Goal: Find specific page/section: Find specific page/section

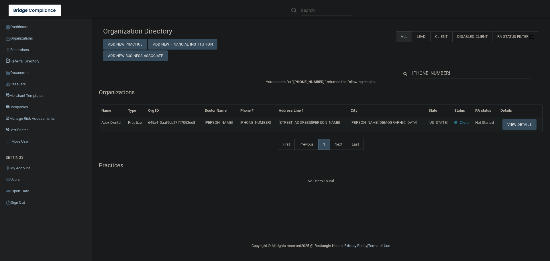
drag, startPoint x: 454, startPoint y: 70, endPoint x: 370, endPoint y: 76, distance: 84.7
click at [370, 76] on div "(813) 994-4200" at bounding box center [321, 73] width 444 height 11
type input "Juana M Geldres DDS PA"
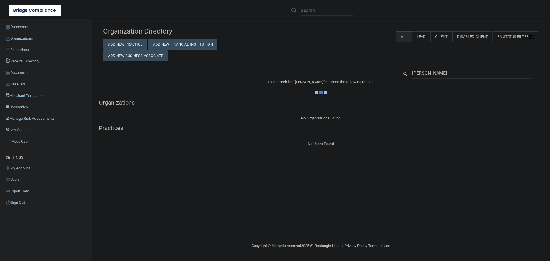
type input "Juana M Geldres"
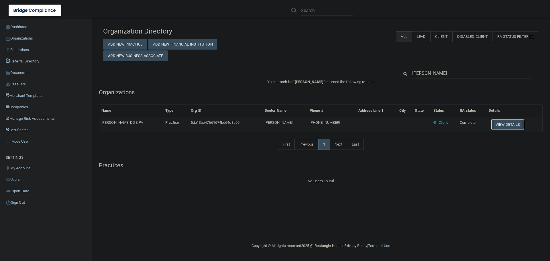
click at [505, 123] on button "View Details" at bounding box center [508, 124] width 34 height 11
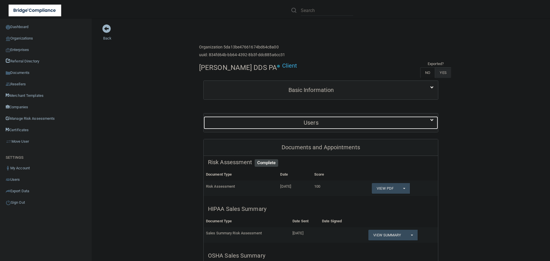
click at [406, 120] on h5 "Users" at bounding box center [311, 122] width 206 height 6
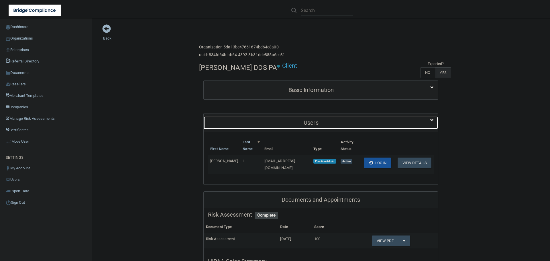
click at [356, 123] on h5 "Users" at bounding box center [311, 122] width 206 height 6
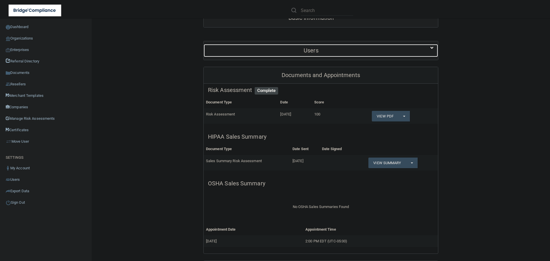
scroll to position [86, 0]
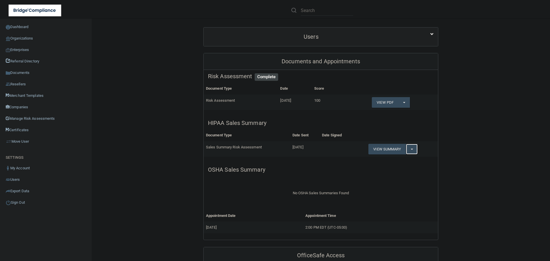
click at [412, 149] on span "button" at bounding box center [412, 149] width 2 height 1
click at [399, 178] on link "Download as PDF" at bounding box center [394, 178] width 53 height 9
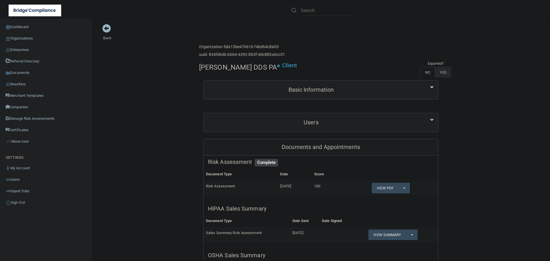
scroll to position [0, 0]
click at [27, 38] on link "Organizations" at bounding box center [46, 38] width 92 height 11
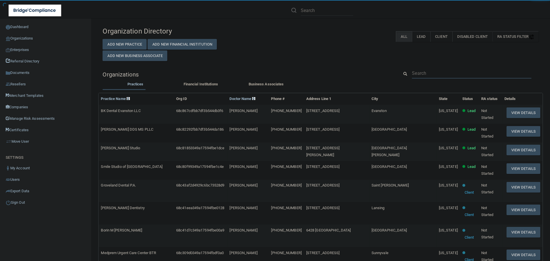
click at [434, 74] on input "text" at bounding box center [471, 73] width 119 height 11
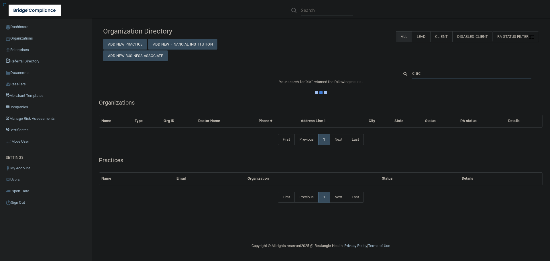
type input "clacy"
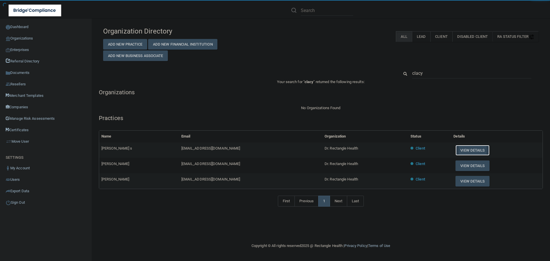
click at [456, 149] on button "View Details" at bounding box center [472, 150] width 34 height 11
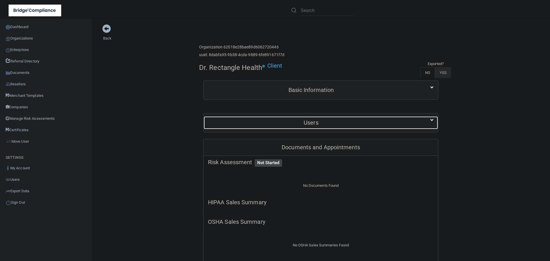
click at [340, 119] on div "Users" at bounding box center [311, 122] width 215 height 13
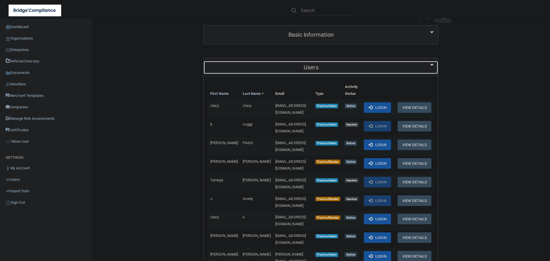
scroll to position [57, 0]
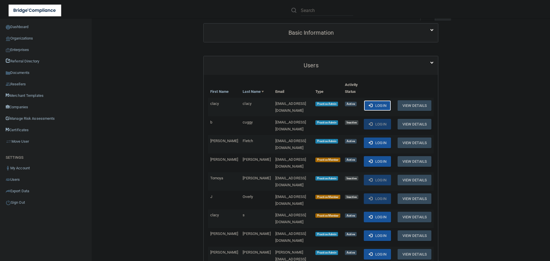
click at [371, 105] on button "Login" at bounding box center [377, 105] width 27 height 11
